Goal: Task Accomplishment & Management: Manage account settings

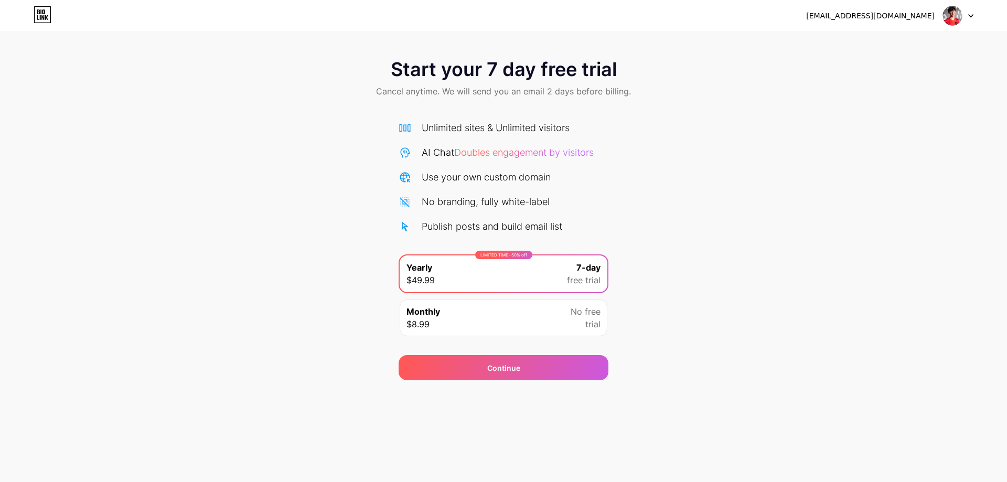
click at [964, 15] on div at bounding box center [958, 15] width 30 height 19
click at [882, 40] on li "Logout" at bounding box center [908, 43] width 130 height 28
click at [861, 45] on li "Logout" at bounding box center [908, 43] width 130 height 28
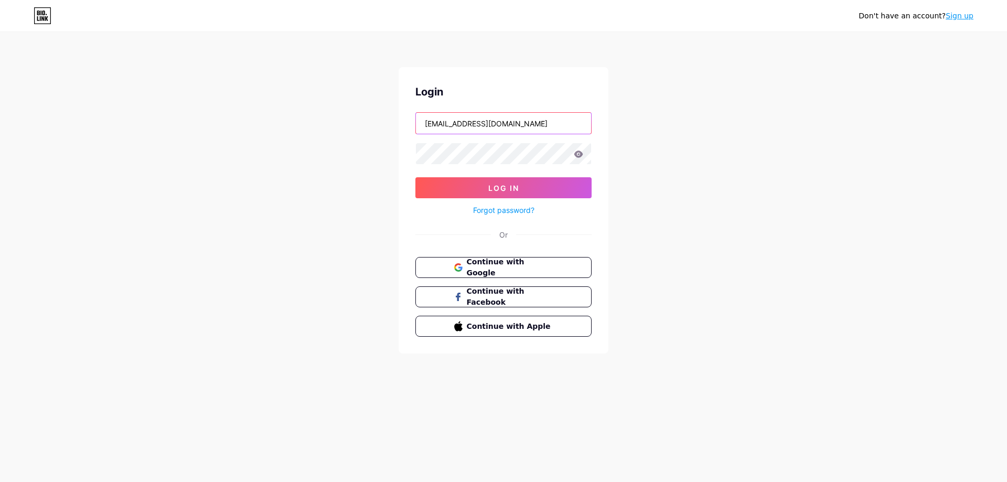
click at [547, 122] on input "duyhipp01092001@gmail.com" at bounding box center [503, 123] width 175 height 21
type input "hungluuq1@gmail.com"
click at [521, 180] on button "Log In" at bounding box center [503, 187] width 176 height 21
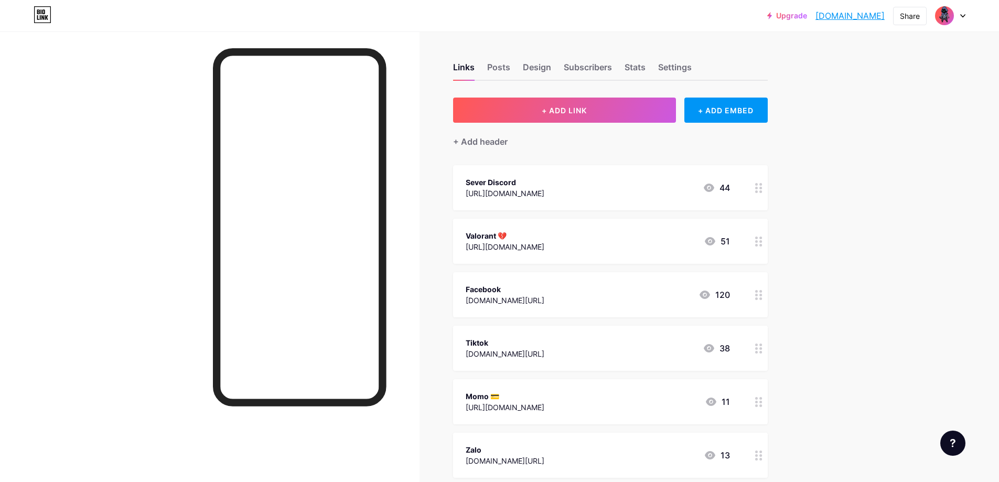
click at [962, 15] on icon at bounding box center [962, 16] width 5 height 4
